Goal: Find specific page/section: Find specific page/section

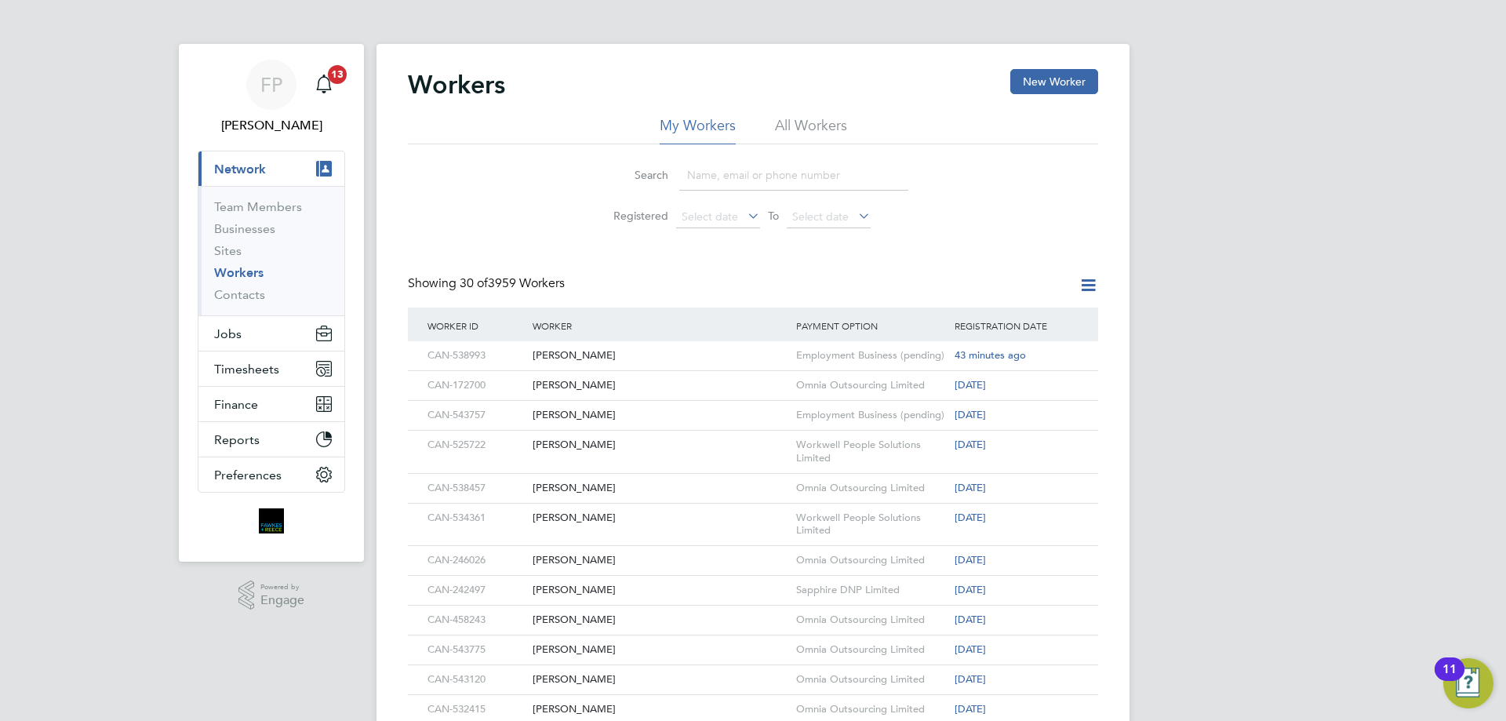
click at [732, 174] on input at bounding box center [793, 175] width 229 height 31
paste input "CAN-543757"
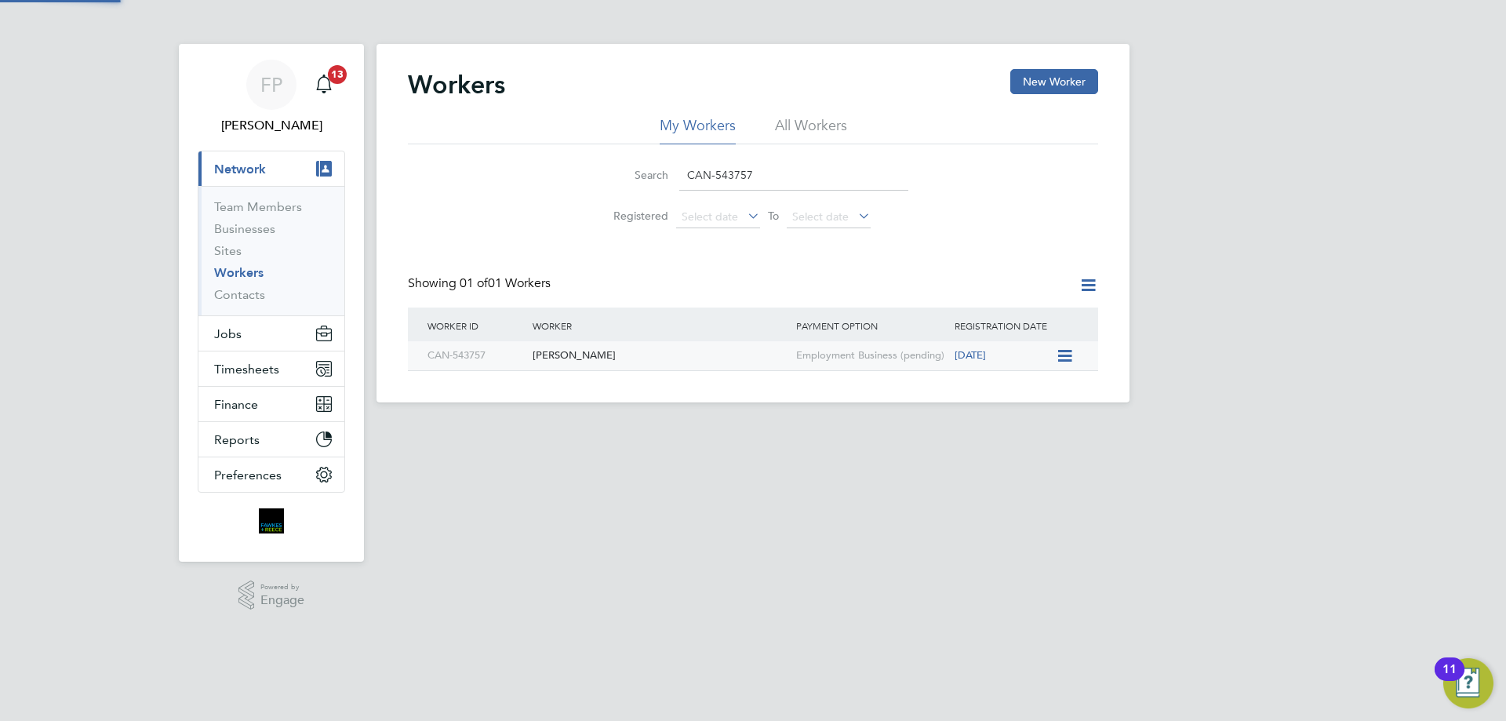
type input "CAN-543757"
click at [639, 363] on div "[PERSON_NAME]" at bounding box center [661, 355] width 264 height 29
